Goal: Task Accomplishment & Management: Use online tool/utility

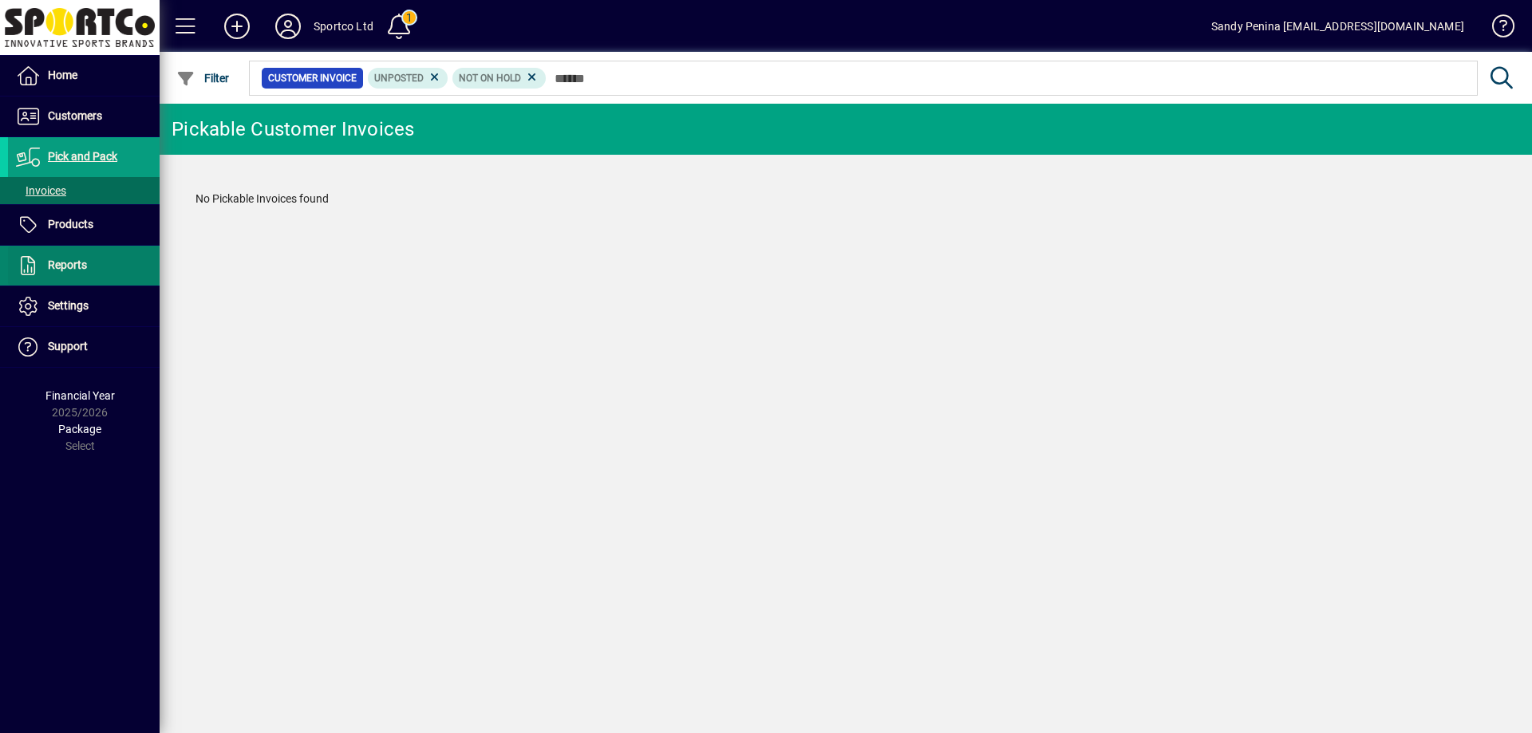
click at [39, 275] on span at bounding box center [84, 266] width 152 height 38
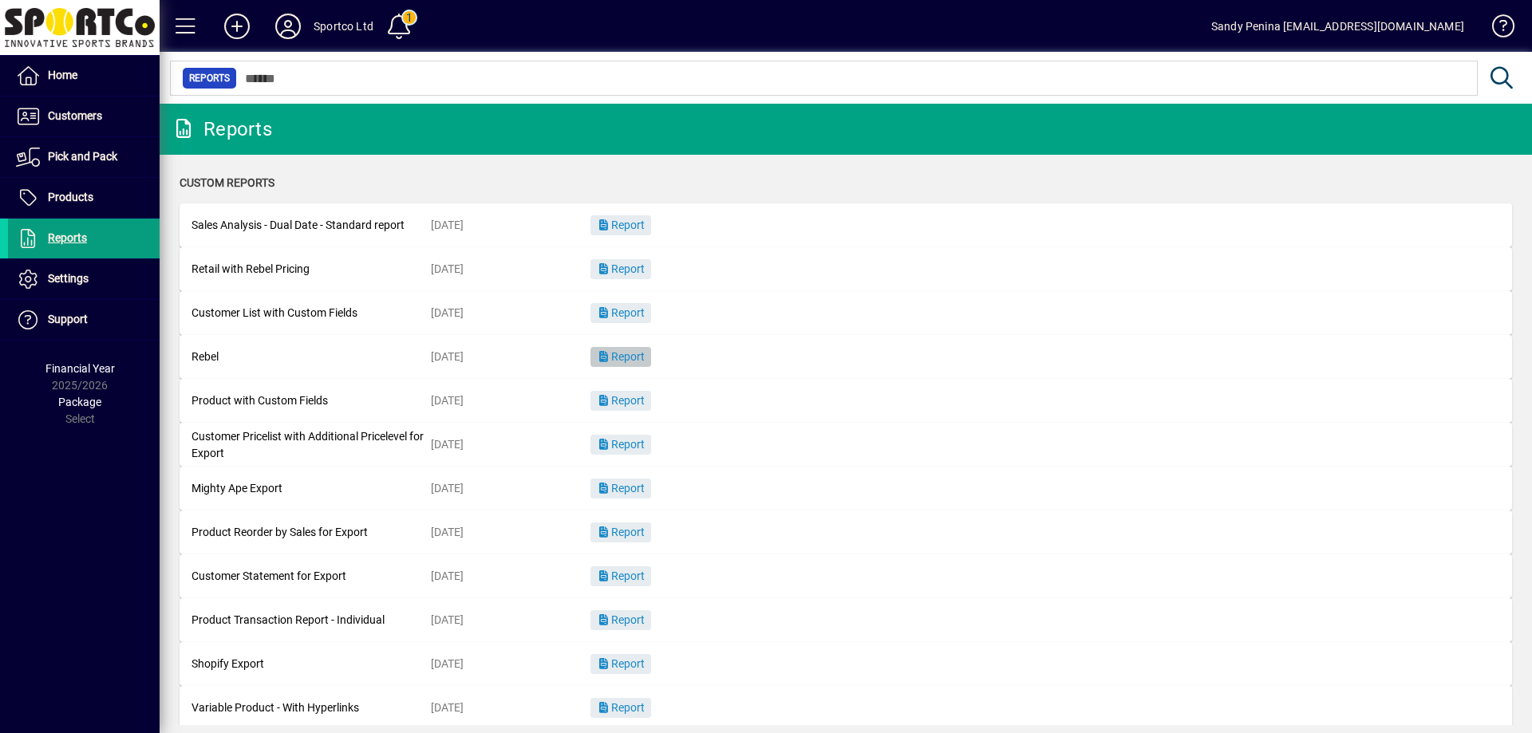
click at [636, 365] on span "button" at bounding box center [620, 357] width 61 height 38
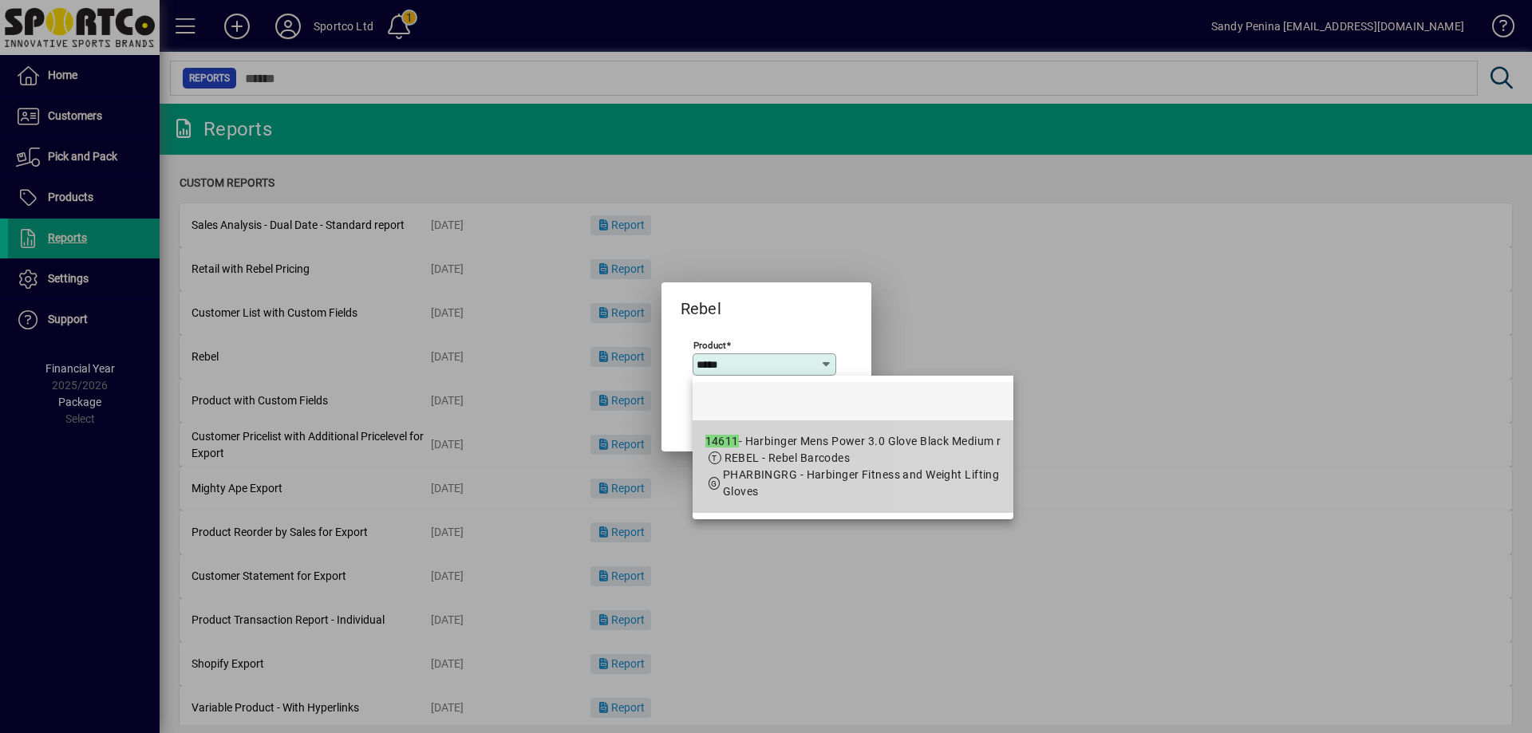
click at [950, 458] on span "REBEL - Rebel Barcodes" at bounding box center [853, 458] width 296 height 17
type input "**********"
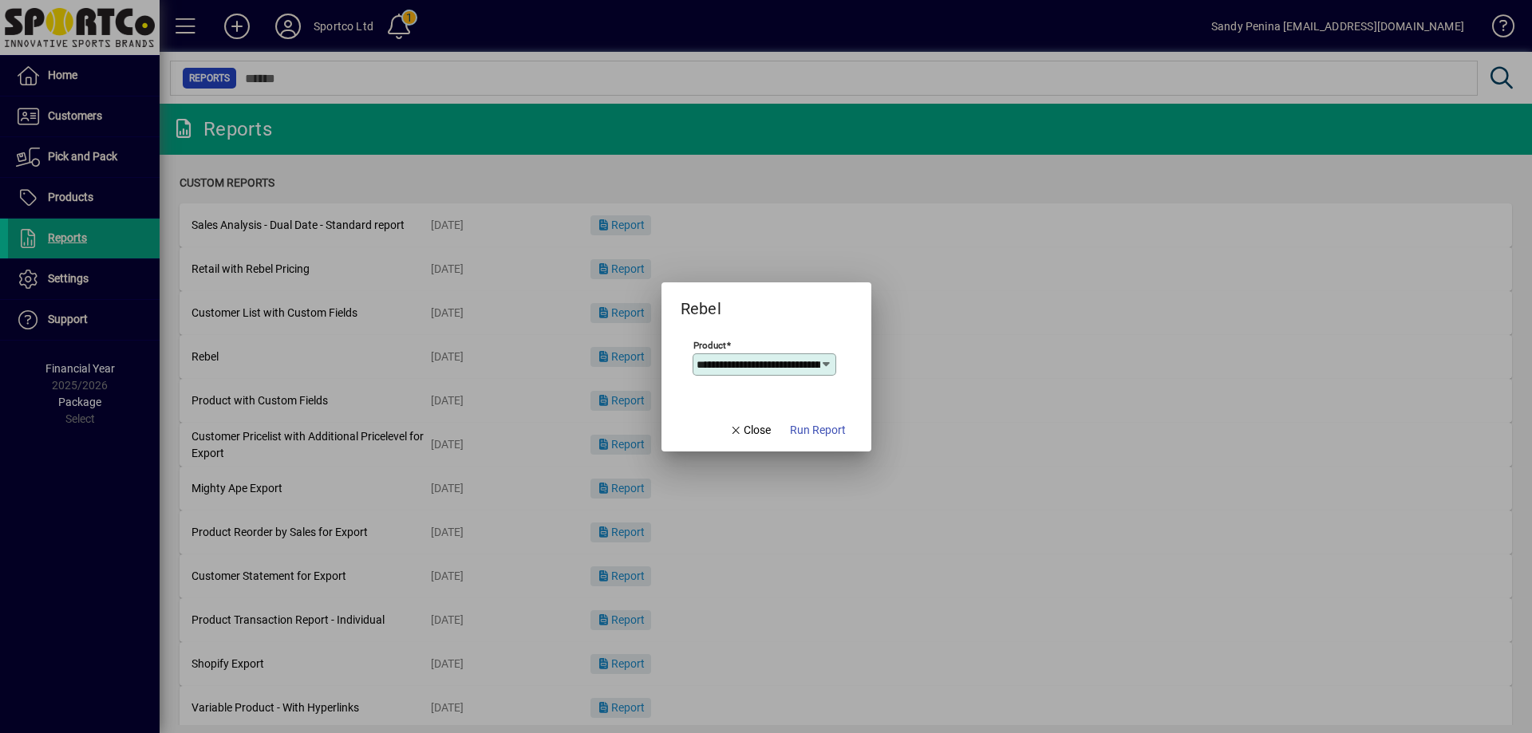
scroll to position [0, 172]
click at [811, 429] on span "Run Report" at bounding box center [818, 430] width 56 height 17
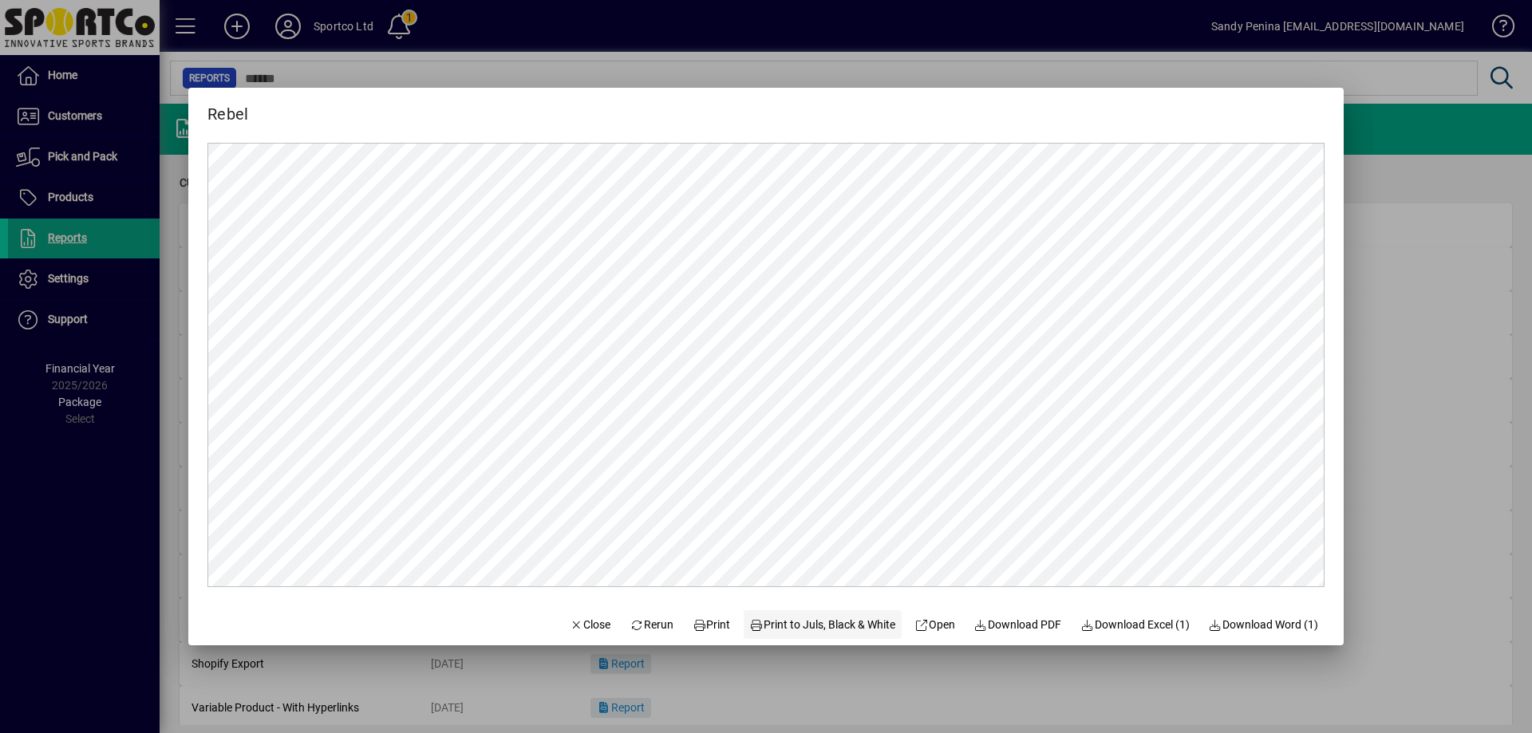
scroll to position [0, 0]
click at [709, 630] on span "Print" at bounding box center [712, 625] width 38 height 17
click at [582, 614] on span "button" at bounding box center [590, 625] width 54 height 38
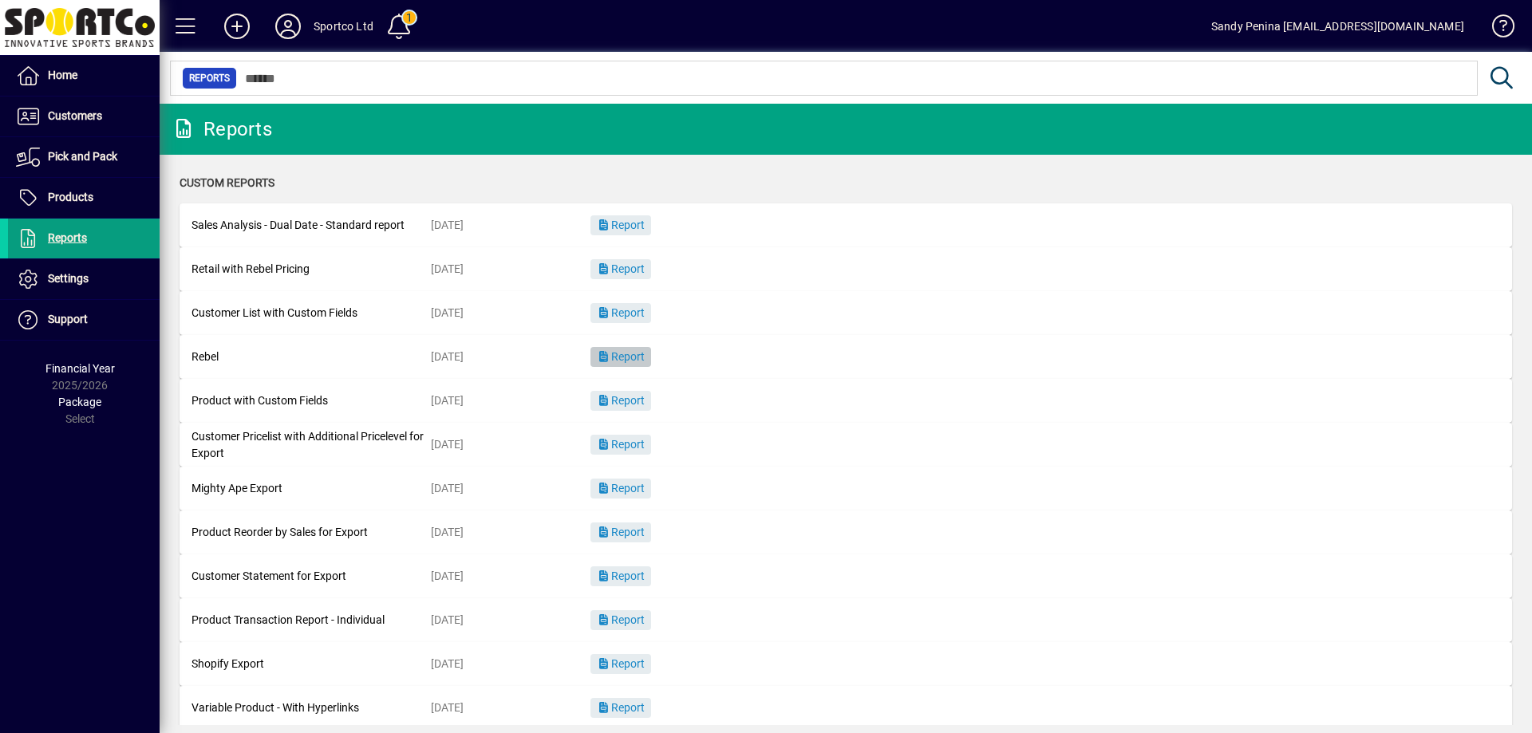
click at [638, 357] on span "Report" at bounding box center [621, 356] width 48 height 13
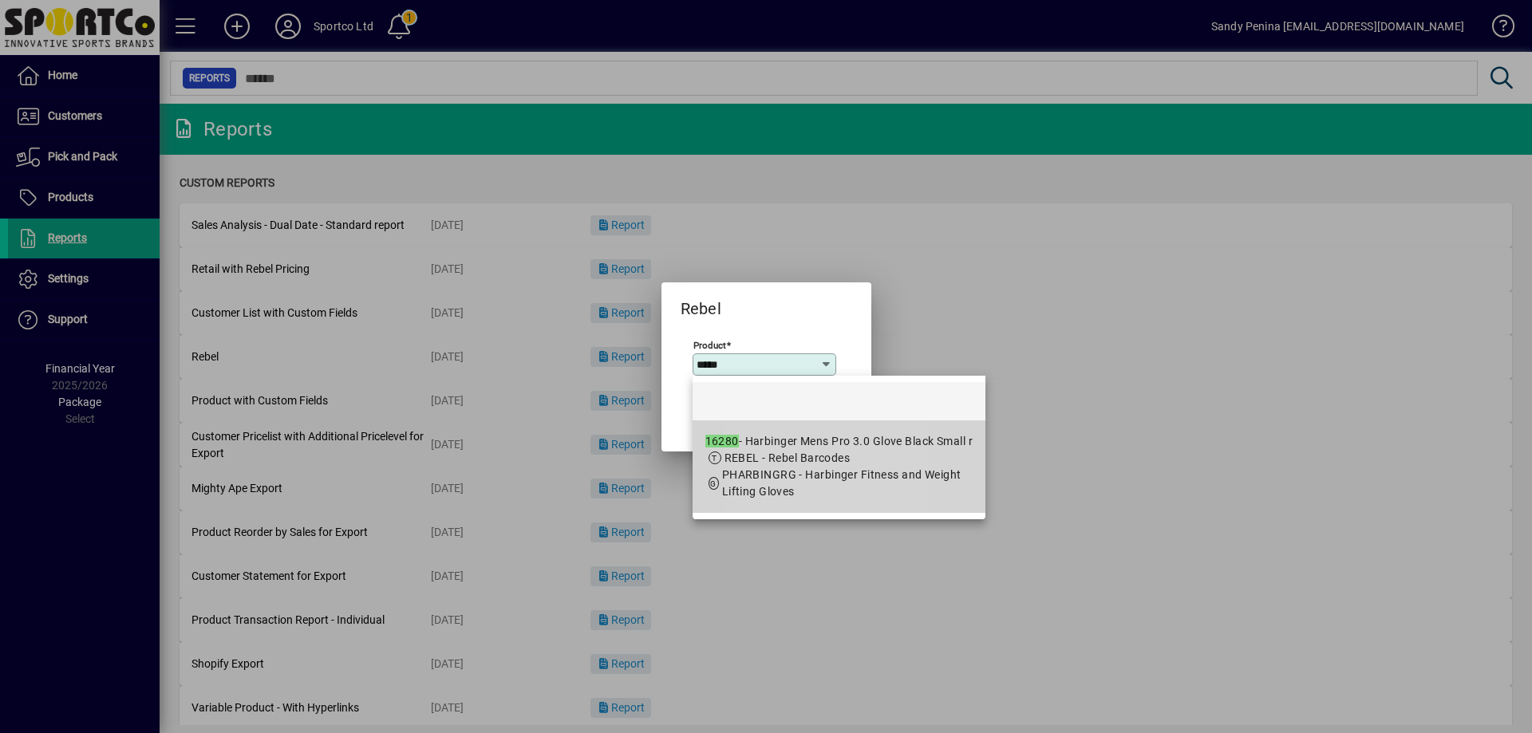
click at [761, 445] on div "16280 - Harbinger Mens Pro 3.0 Glove Black Small r" at bounding box center [838, 441] width 267 height 17
type input "**********"
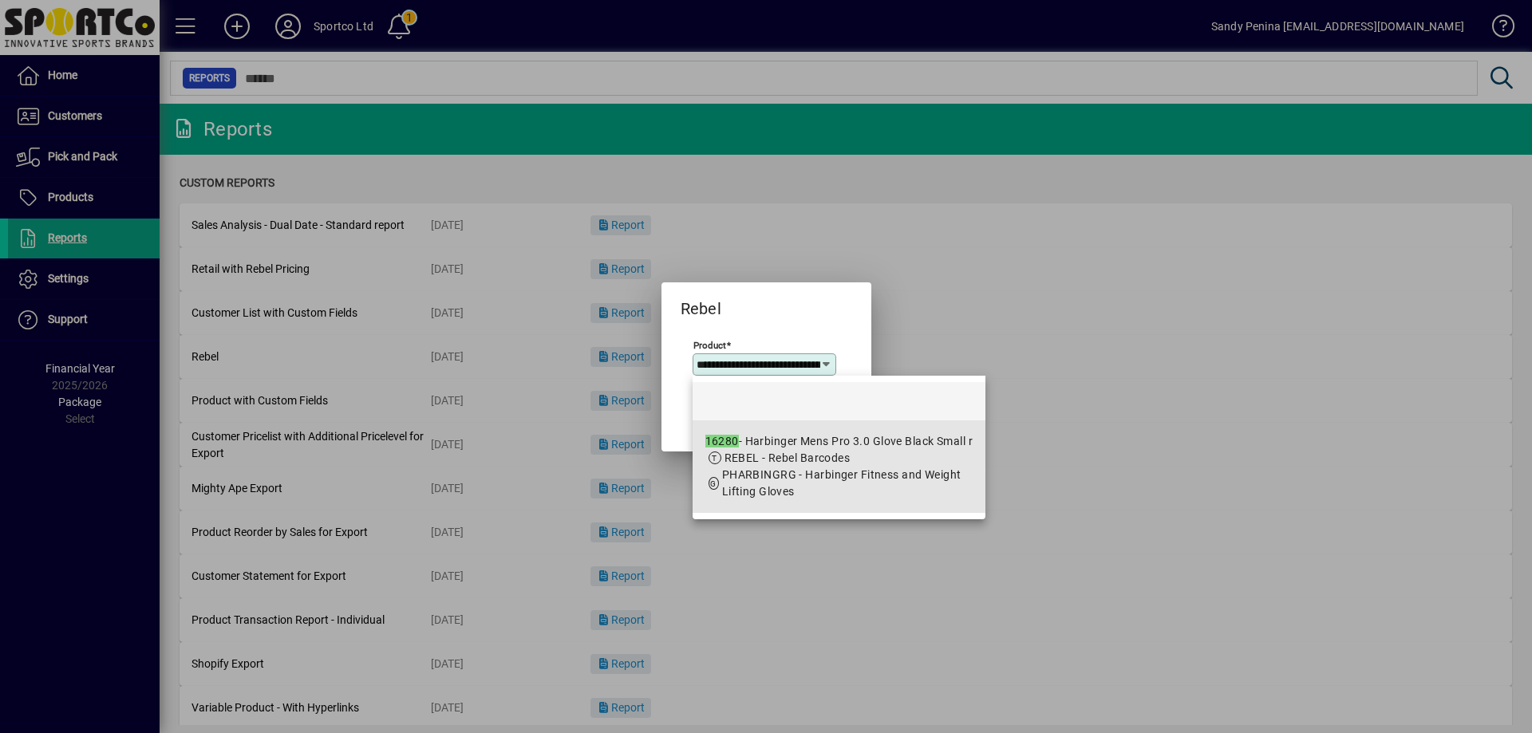
scroll to position [0, 144]
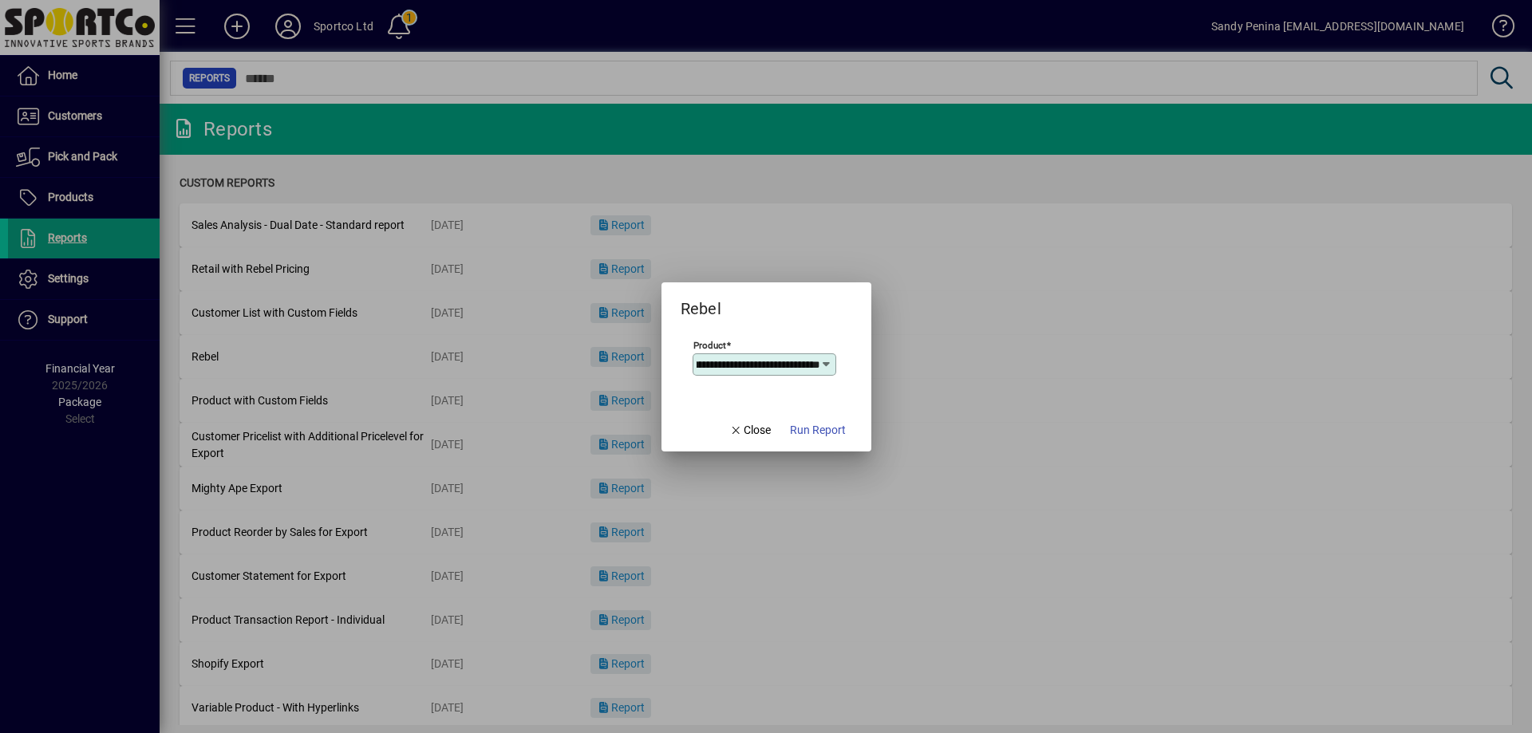
click at [858, 441] on mat-dialog-actions "Close Run Report" at bounding box center [788, 430] width 168 height 42
click at [823, 436] on span "Run Report" at bounding box center [818, 430] width 56 height 17
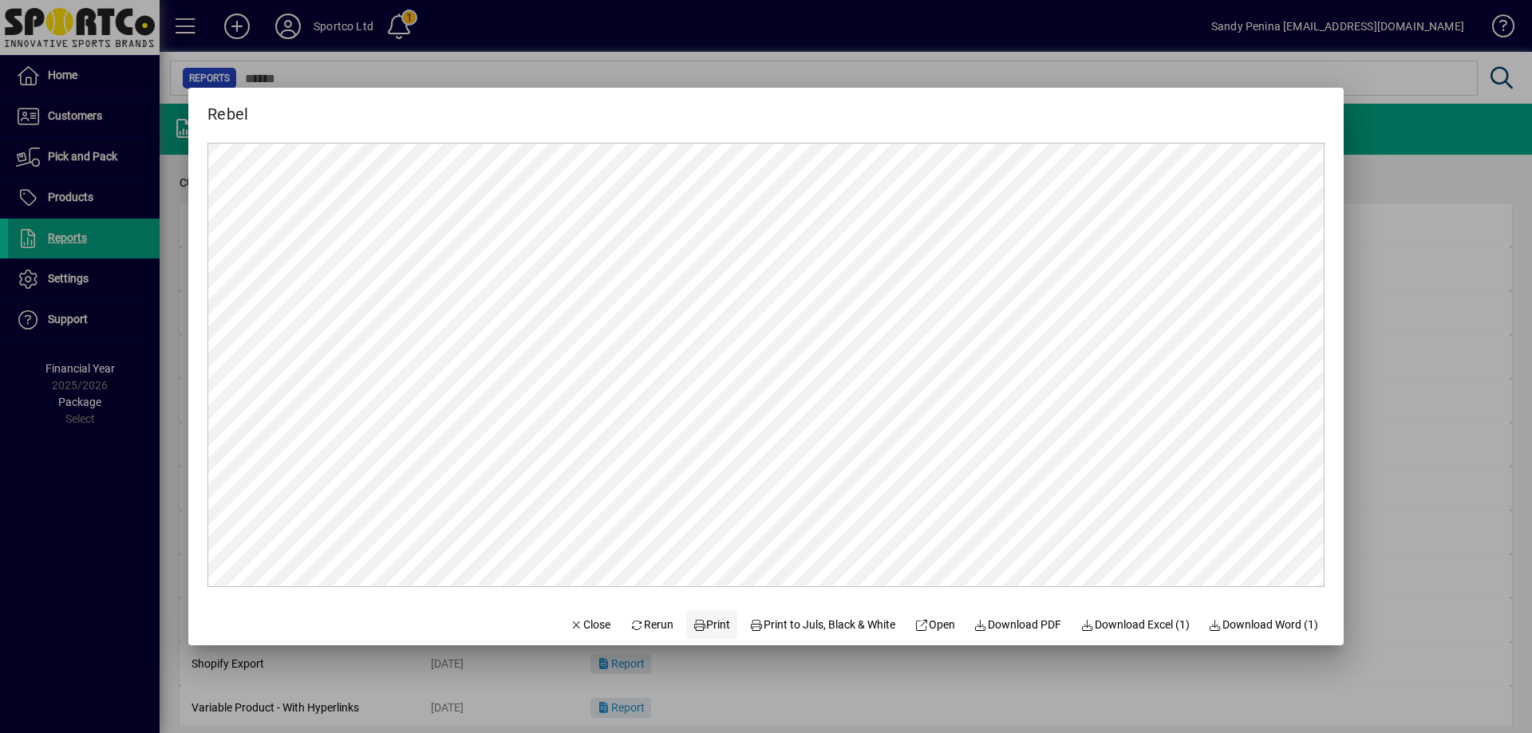
click at [698, 635] on span at bounding box center [711, 625] width 51 height 38
click at [693, 630] on icon at bounding box center [700, 625] width 14 height 11
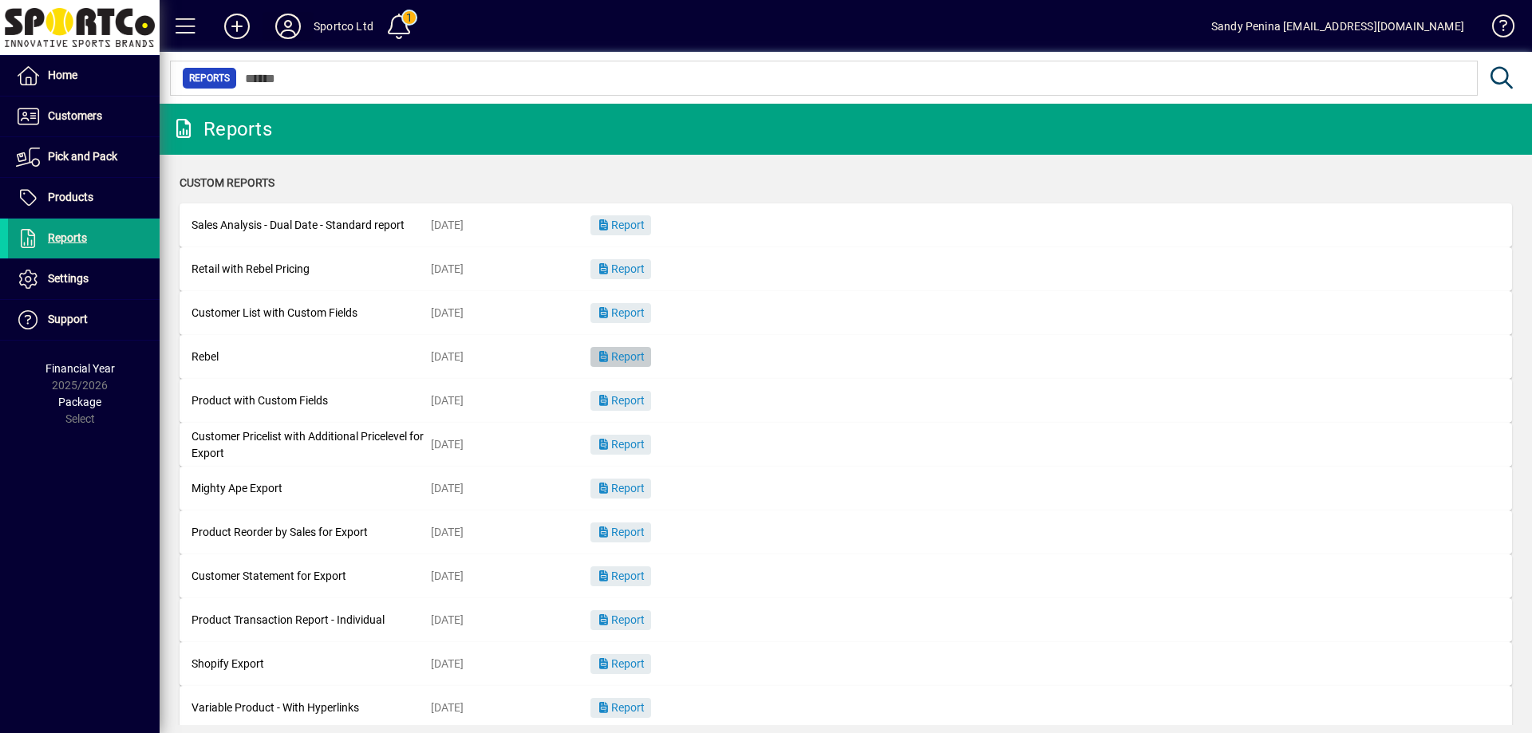
click at [292, 23] on icon at bounding box center [288, 27] width 32 height 26
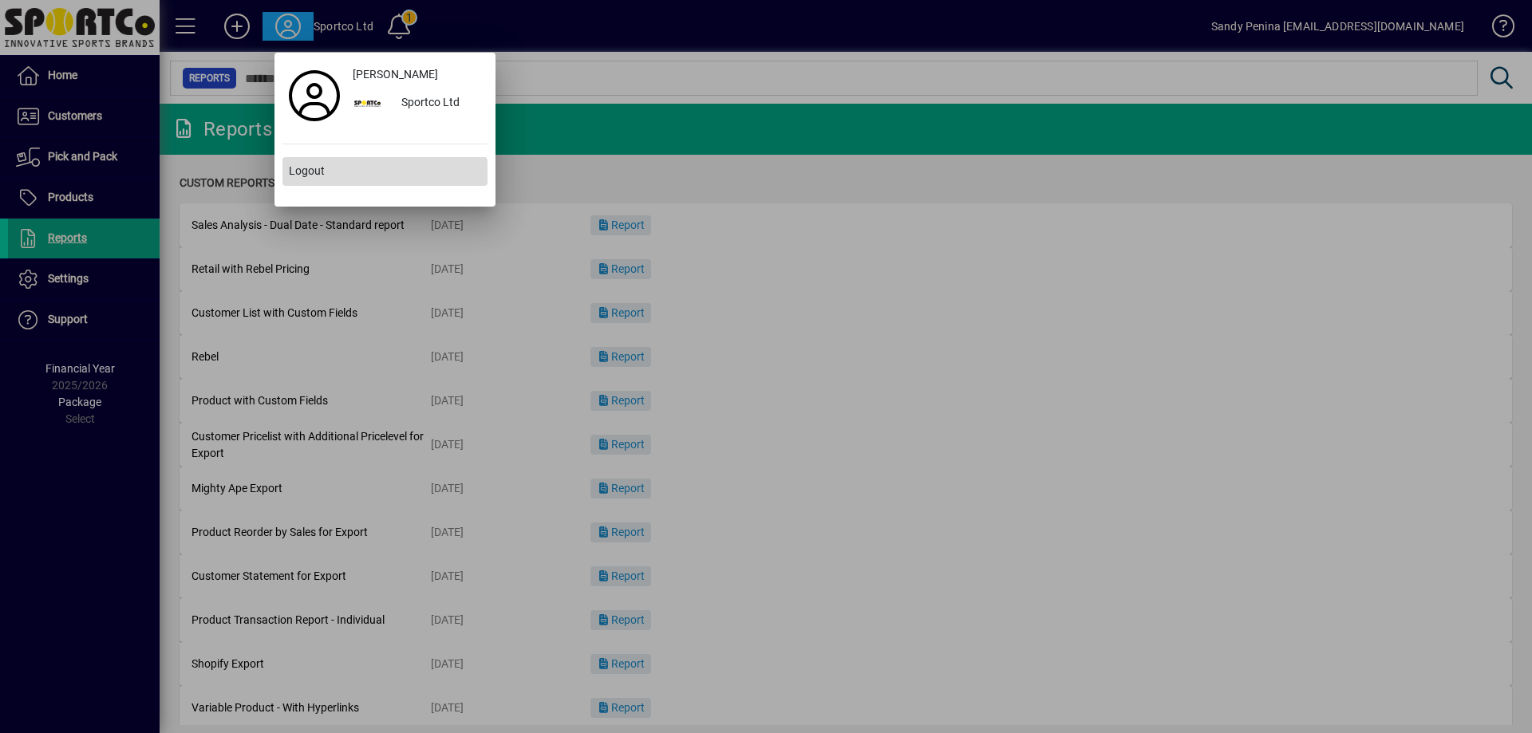
click at [312, 179] on span "Logout" at bounding box center [307, 171] width 36 height 17
